Goal: Transaction & Acquisition: Purchase product/service

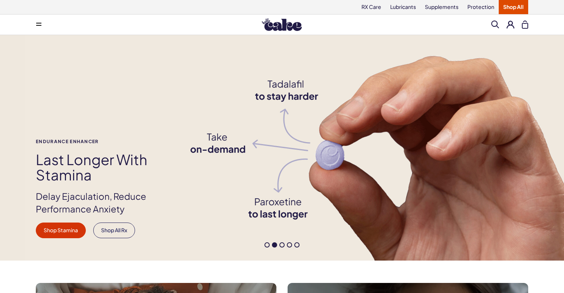
click at [510, 6] on link "Shop All" at bounding box center [513, 7] width 29 height 14
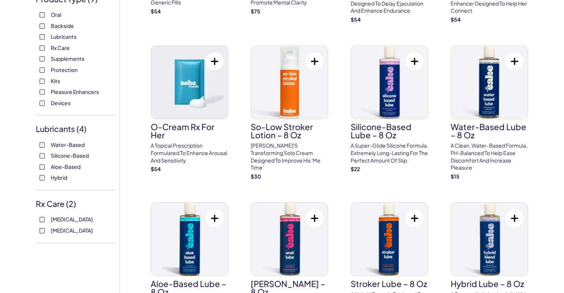
scroll to position [180, 0]
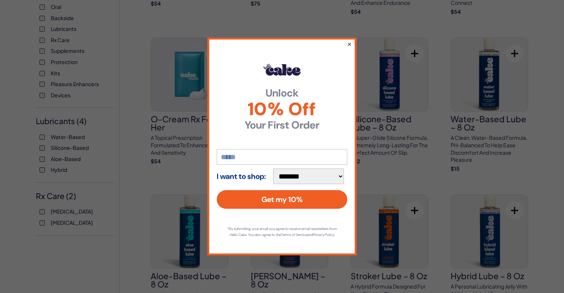
click at [349, 42] on button "×" at bounding box center [349, 44] width 5 height 9
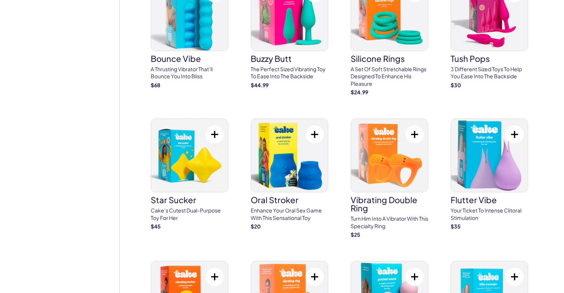
scroll to position [1778, 0]
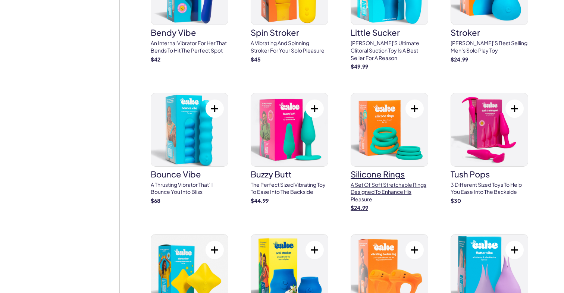
click at [391, 124] on img at bounding box center [389, 129] width 77 height 73
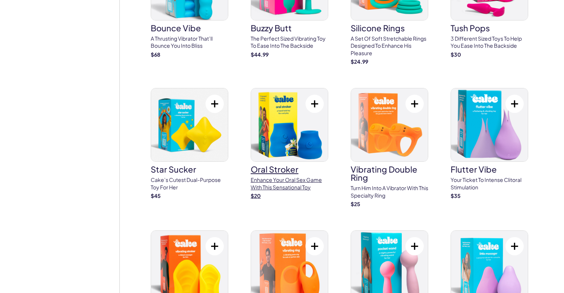
scroll to position [1926, 0]
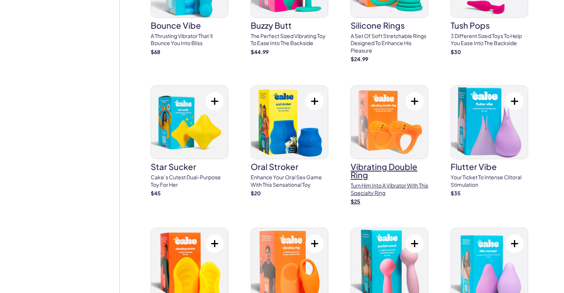
click at [370, 163] on h3 "vibrating double ring" at bounding box center [390, 171] width 78 height 16
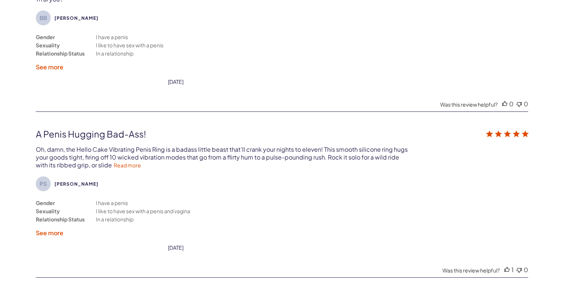
scroll to position [1472, 0]
click at [129, 162] on link "Read more" at bounding box center [127, 165] width 27 height 7
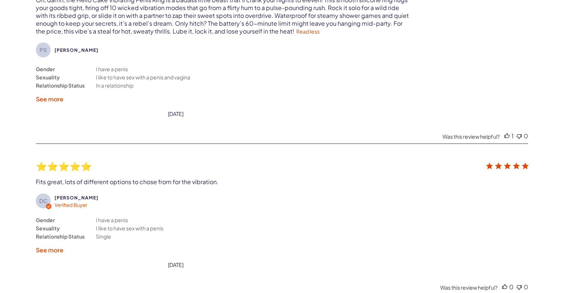
scroll to position [1641, 0]
